Goal: Check status: Check status

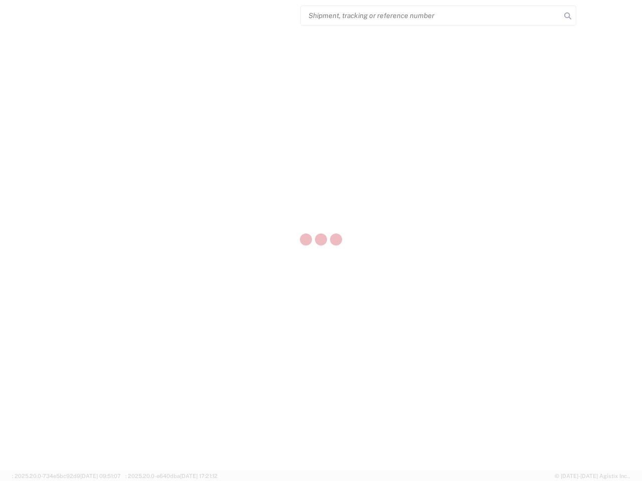
select select "US"
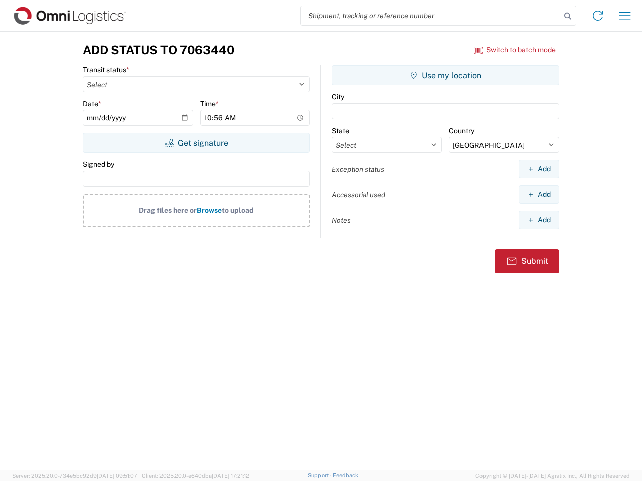
click at [431, 16] on input "search" at bounding box center [431, 15] width 260 height 19
click at [567, 16] on icon at bounding box center [567, 16] width 14 height 14
click at [598, 16] on icon at bounding box center [598, 16] width 16 height 16
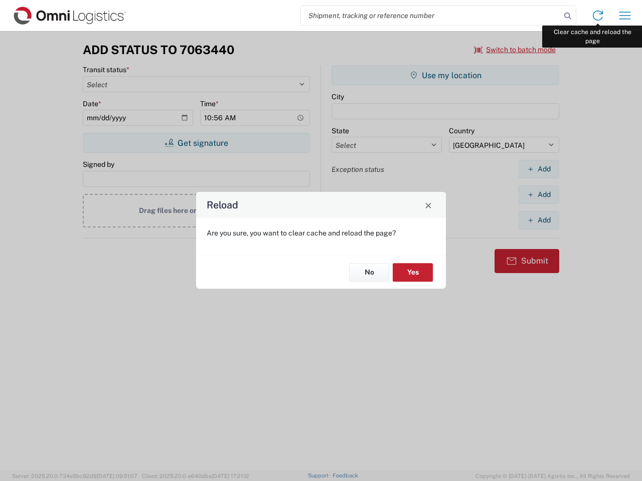
click at [625, 16] on div "Reload Are you sure, you want to clear cache and reload the page? No Yes" at bounding box center [321, 240] width 642 height 481
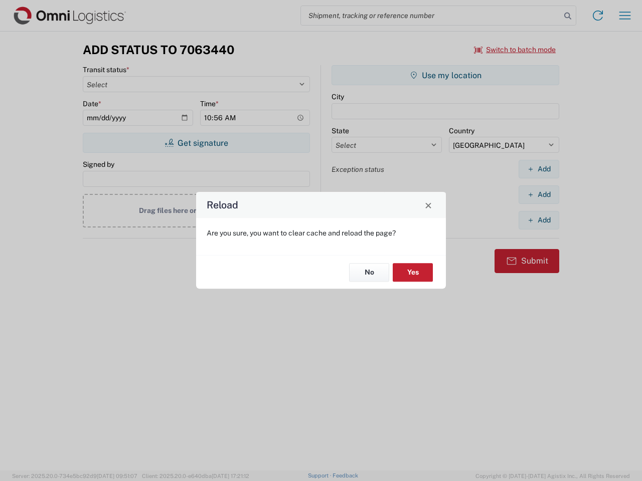
click at [515, 50] on div "Reload Are you sure, you want to clear cache and reload the page? No Yes" at bounding box center [321, 240] width 642 height 481
click at [196, 143] on div "Reload Are you sure, you want to clear cache and reload the page? No Yes" at bounding box center [321, 240] width 642 height 481
click at [445, 75] on div "Reload Are you sure, you want to clear cache and reload the page? No Yes" at bounding box center [321, 240] width 642 height 481
click at [538, 169] on div "Reload Are you sure, you want to clear cache and reload the page? No Yes" at bounding box center [321, 240] width 642 height 481
click at [538, 195] on div "Reload Are you sure, you want to clear cache and reload the page? No Yes" at bounding box center [321, 240] width 642 height 481
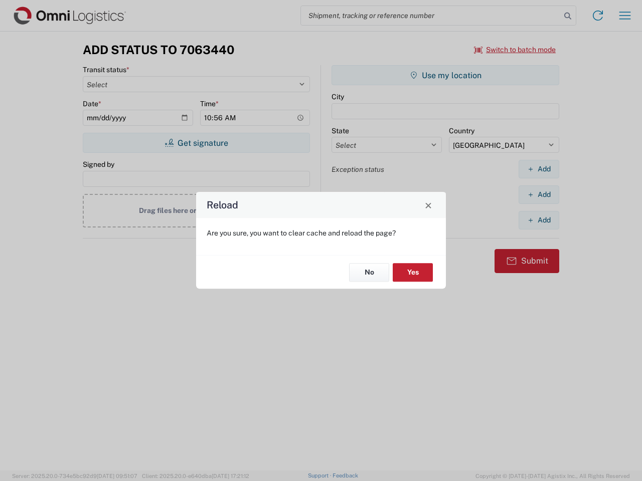
click at [538, 220] on div "Reload Are you sure, you want to clear cache and reload the page? No Yes" at bounding box center [321, 240] width 642 height 481
